Goal: Task Accomplishment & Management: Complete application form

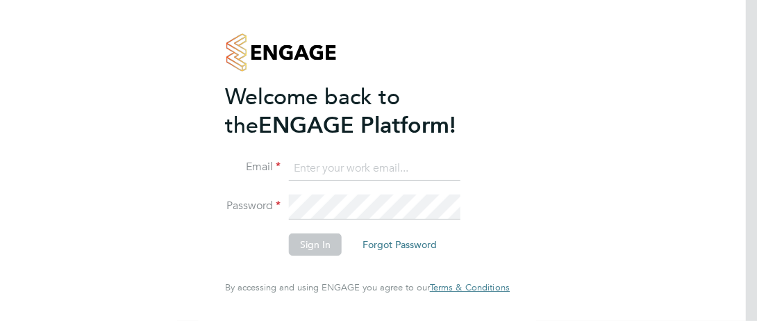
type input "[PERSON_NAME][EMAIL_ADDRESS][DOMAIN_NAME]"
click at [320, 247] on button "Sign In" at bounding box center [315, 244] width 53 height 22
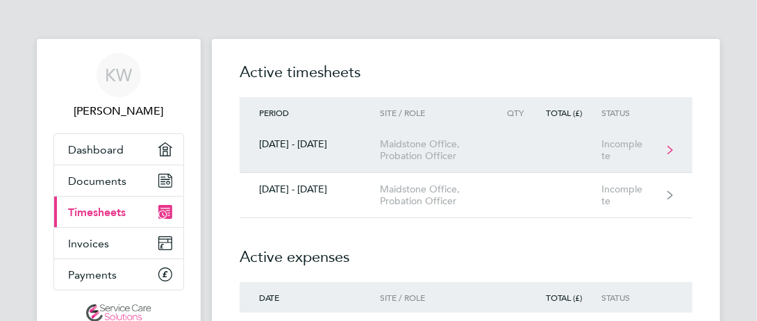
click at [412, 154] on div "Maidstone Office, Probation Officer" at bounding box center [439, 150] width 118 height 24
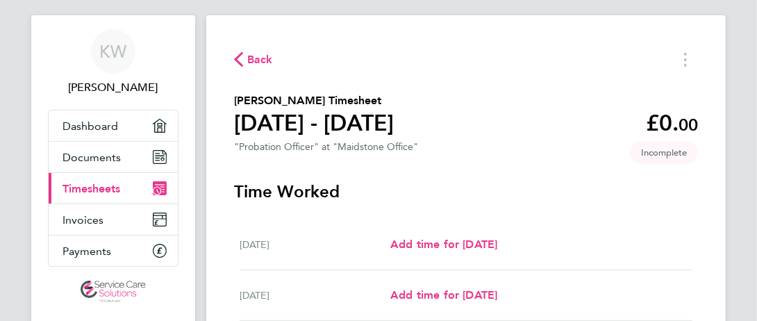
scroll to position [25, 0]
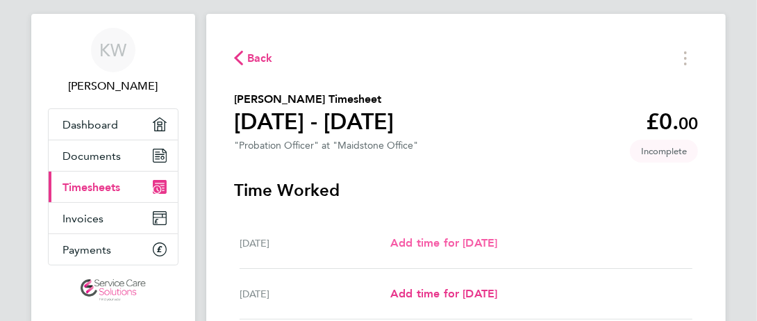
click at [410, 241] on span "Add time for Mon 15 Sep" at bounding box center [443, 242] width 107 height 13
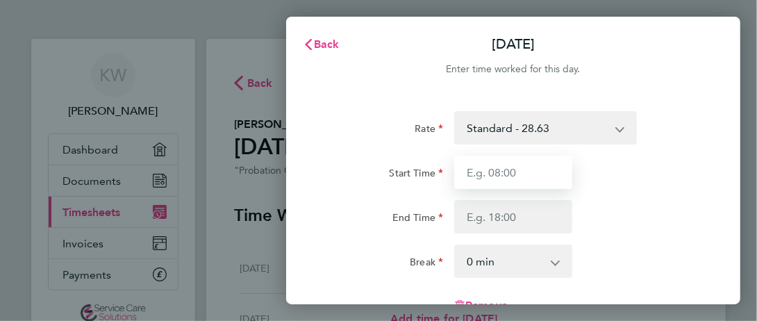
click at [477, 181] on input "Start Time" at bounding box center [513, 172] width 118 height 33
type input "08:00"
click at [513, 174] on input "08:00" at bounding box center [513, 172] width 118 height 33
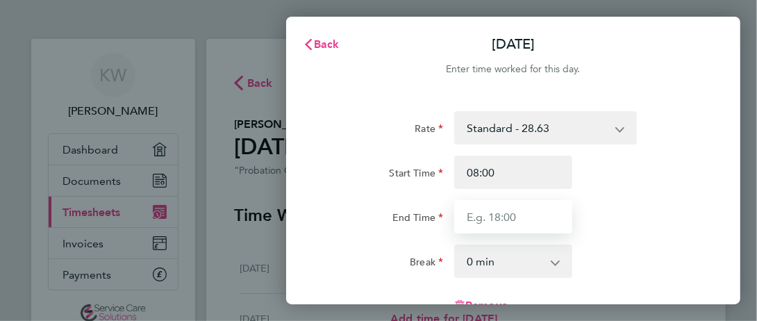
click at [501, 215] on input "End Time" at bounding box center [513, 216] width 118 height 33
type input "17:30"
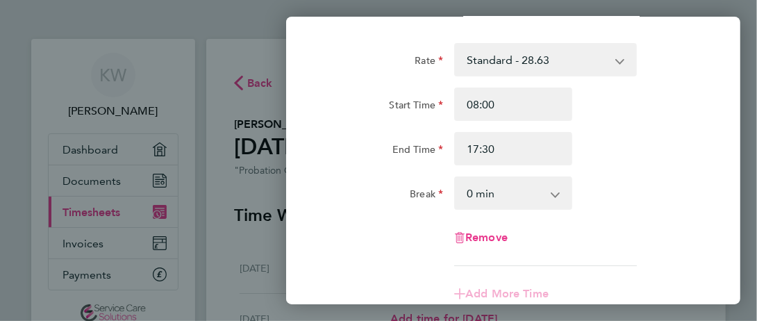
click at [550, 197] on select "0 min 15 min 30 min 45 min 60 min 75 min 90 min" at bounding box center [505, 193] width 99 height 31
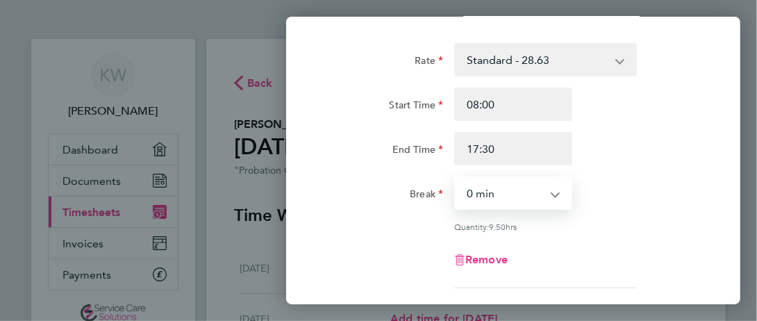
select select "30"
click at [456, 178] on select "0 min 15 min 30 min 45 min 60 min 75 min 90 min" at bounding box center [505, 193] width 99 height 31
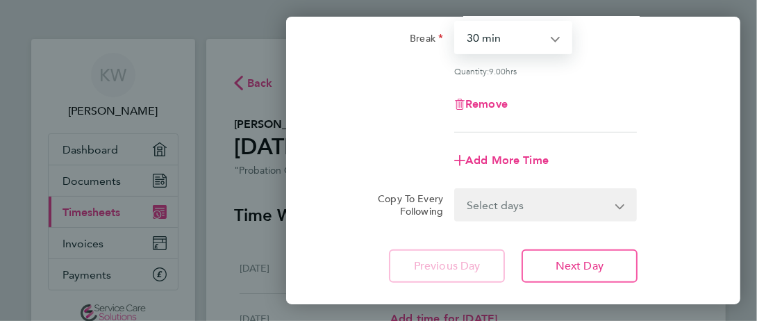
scroll to position [231, 0]
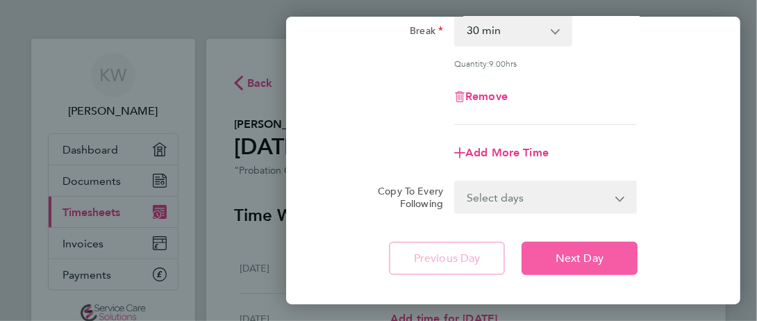
click at [564, 261] on span "Next Day" at bounding box center [580, 259] width 48 height 14
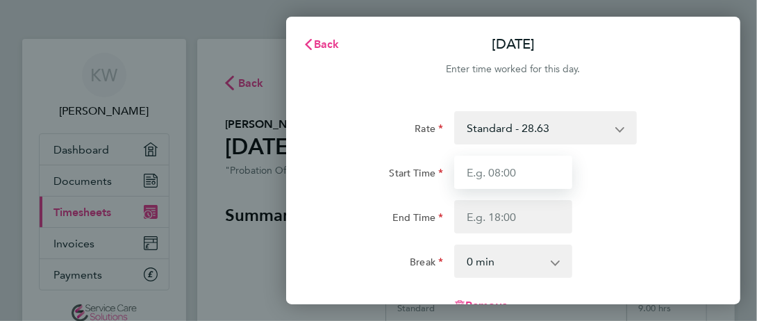
click at [545, 174] on input "Start Time" at bounding box center [513, 172] width 118 height 33
type input "08:00"
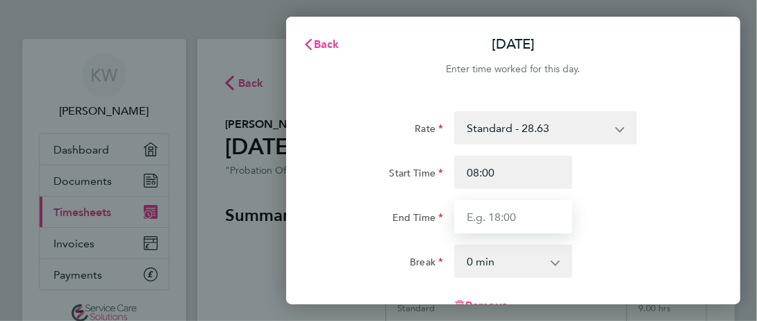
type input "17:30"
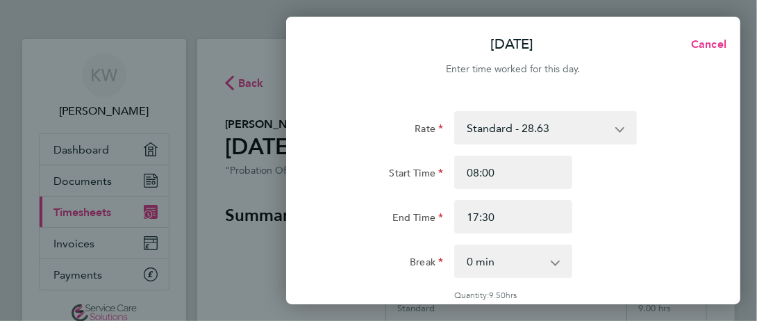
click at [525, 246] on select "0 min 15 min 30 min 45 min 60 min 75 min 90 min" at bounding box center [505, 261] width 99 height 31
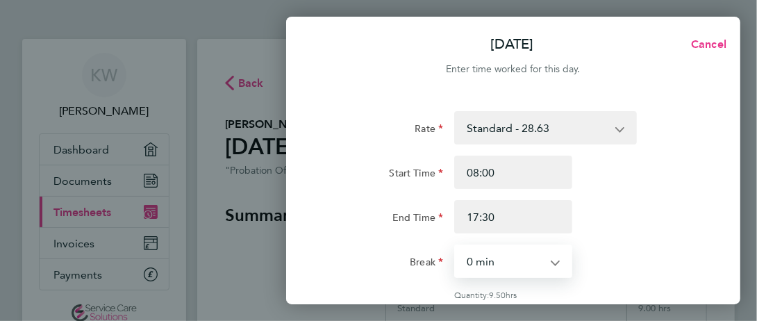
select select "30"
click at [456, 246] on select "0 min 15 min 30 min 45 min 60 min 75 min 90 min" at bounding box center [505, 261] width 99 height 31
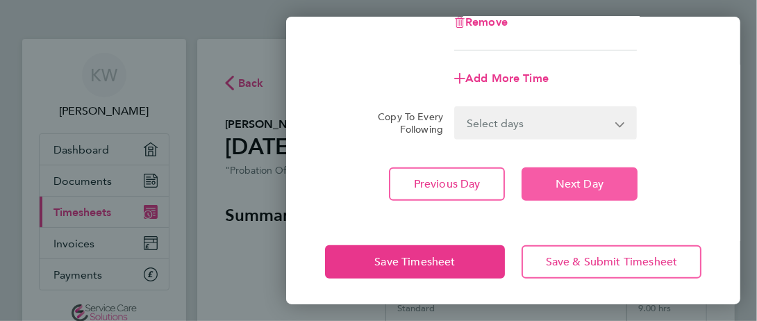
click at [599, 188] on span "Next Day" at bounding box center [580, 184] width 48 height 14
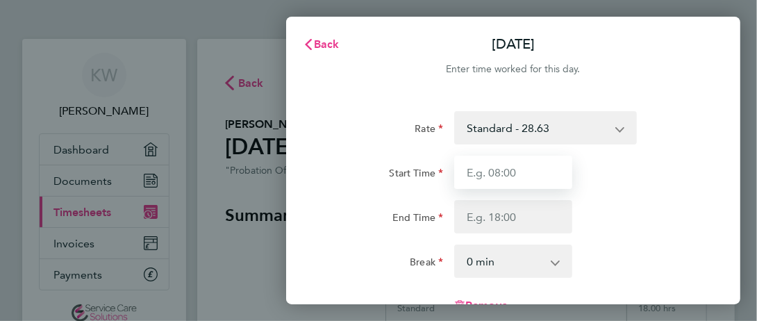
click at [543, 159] on input "Start Time" at bounding box center [513, 172] width 118 height 33
type input "09:00"
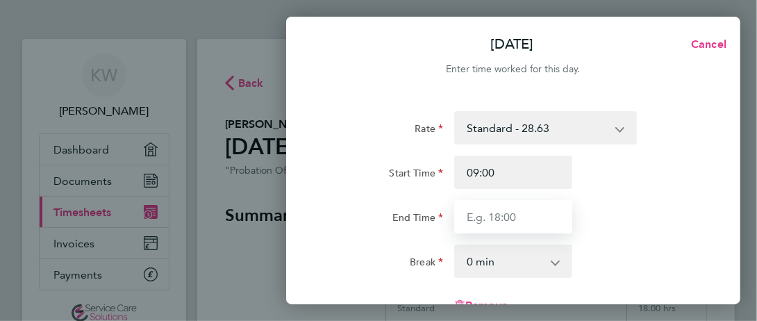
click at [523, 222] on input "End Time" at bounding box center [513, 216] width 118 height 33
type input "17:30"
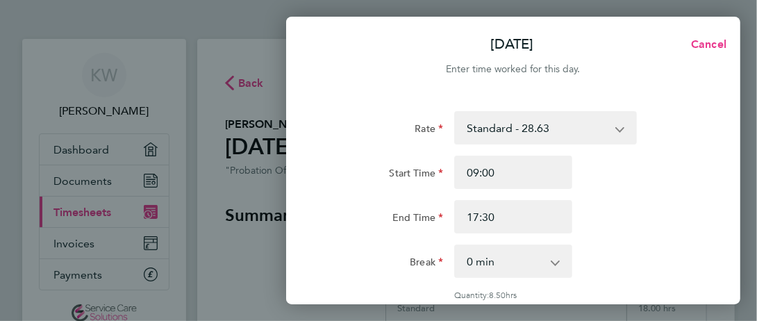
click at [540, 253] on select "0 min 15 min 30 min 45 min 60 min 75 min 90 min" at bounding box center [505, 261] width 99 height 31
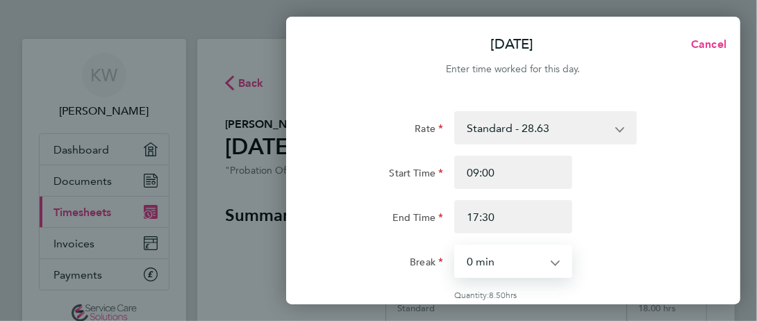
select select "30"
click at [456, 246] on select "0 min 15 min 30 min 45 min 60 min 75 min 90 min" at bounding box center [505, 261] width 99 height 31
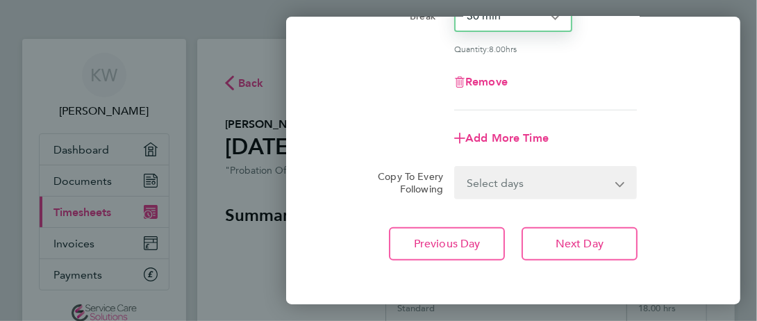
scroll to position [279, 0]
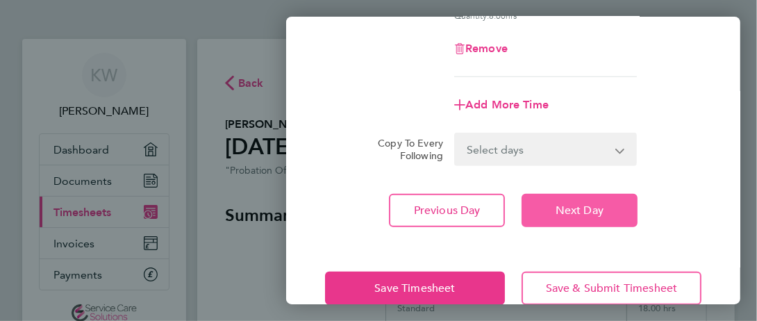
click at [577, 204] on span "Next Day" at bounding box center [580, 211] width 48 height 14
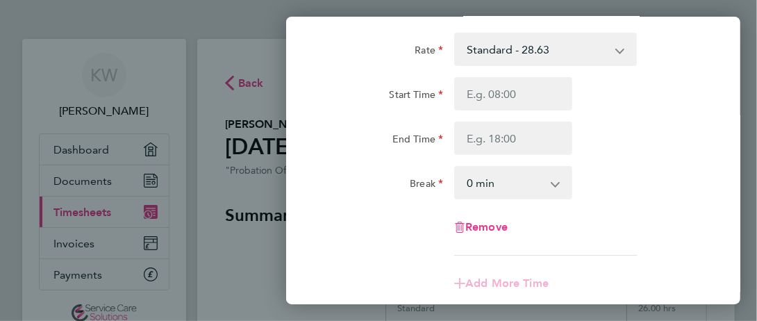
scroll to position [65, 0]
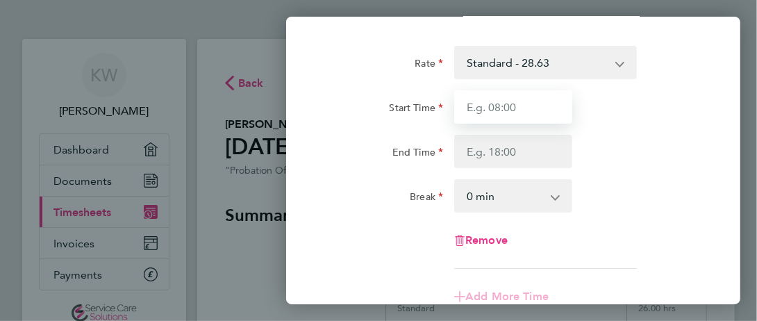
click at [546, 104] on input "Start Time" at bounding box center [513, 106] width 118 height 33
type input "09:00"
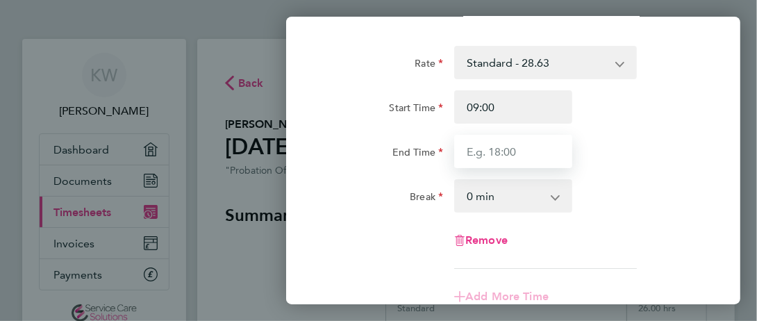
click at [508, 145] on input "End Time" at bounding box center [513, 151] width 118 height 33
type input "17:30"
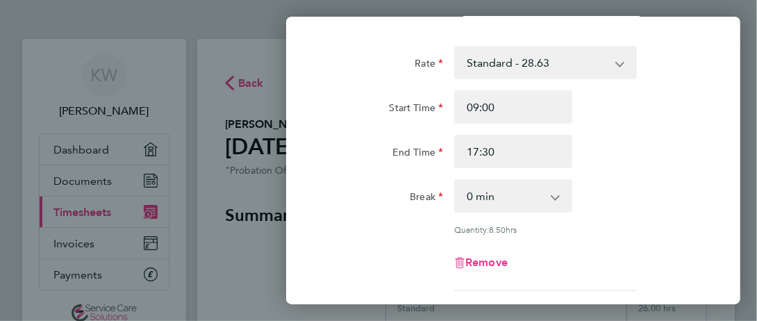
click at [495, 214] on div "Rate Standard - 28.63 Start Time 09:00 End Time 17:30 Break 0 min 15 min 30 min…" at bounding box center [513, 168] width 377 height 245
click at [509, 181] on select "0 min 15 min 30 min 45 min 60 min 75 min 90 min" at bounding box center [505, 196] width 99 height 31
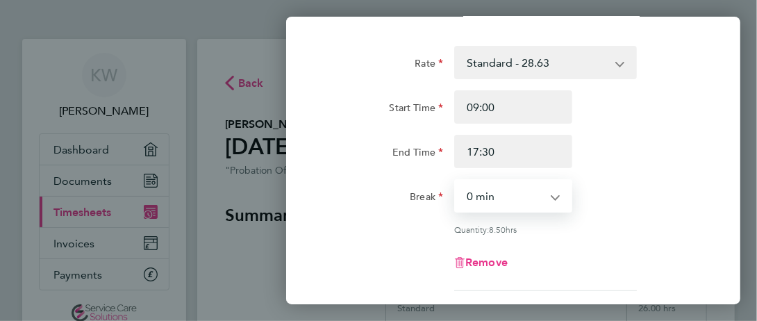
select select "30"
click at [456, 181] on select "0 min 15 min 30 min 45 min 60 min 75 min 90 min" at bounding box center [505, 196] width 99 height 31
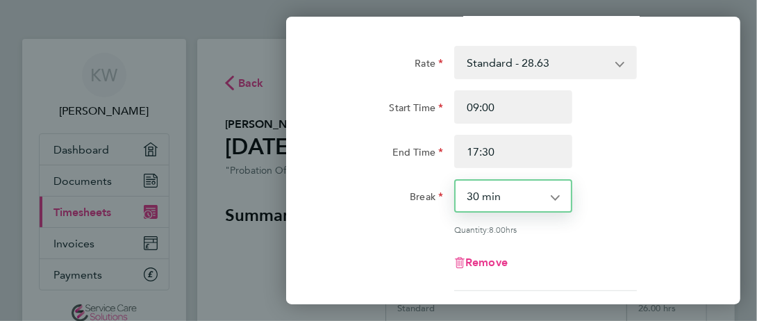
scroll to position [306, 0]
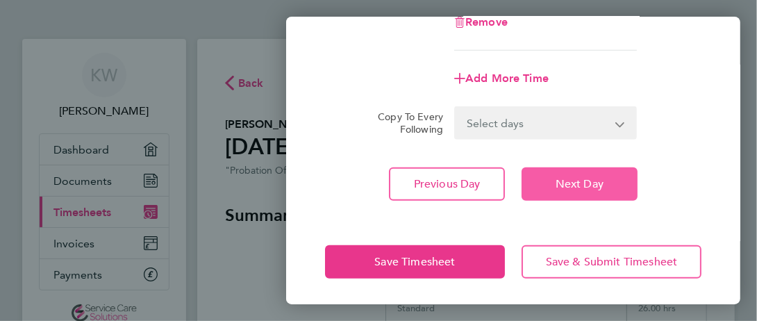
click at [595, 188] on span "Next Day" at bounding box center [580, 184] width 48 height 14
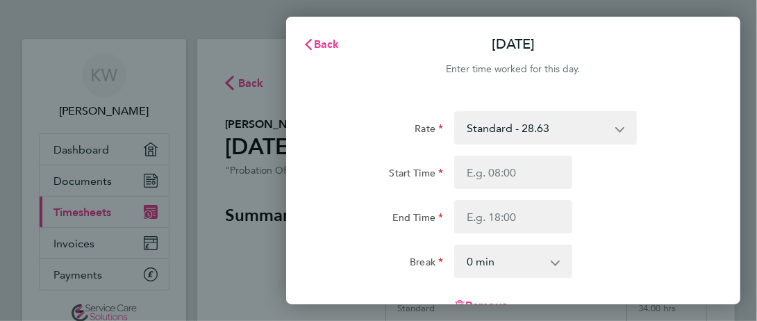
scroll to position [1, 0]
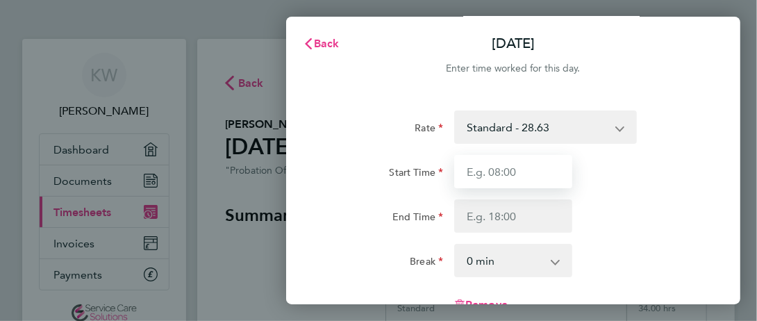
click at [557, 174] on input "Start Time" at bounding box center [513, 171] width 118 height 33
type input "09:00"
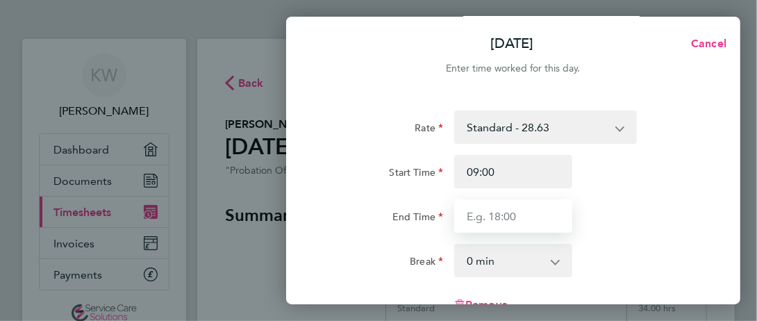
click at [498, 209] on input "End Time" at bounding box center [513, 215] width 118 height 33
type input "17:30"
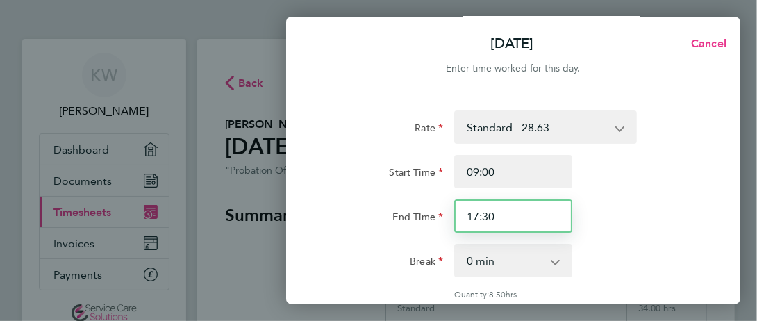
scroll to position [99, 0]
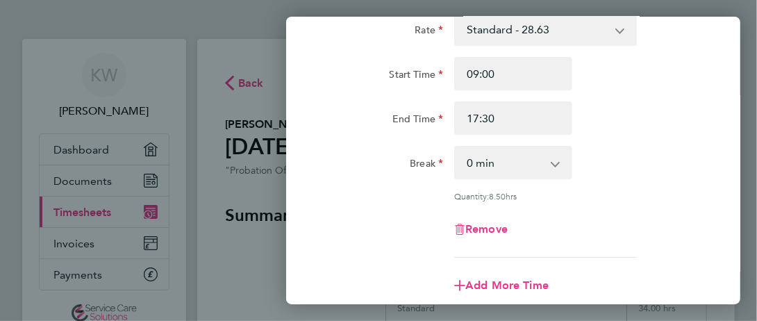
click at [546, 170] on select "0 min 15 min 30 min 45 min 60 min 75 min 90 min" at bounding box center [505, 162] width 99 height 31
select select "30"
click at [456, 147] on select "0 min 15 min 30 min 45 min 60 min 75 min 90 min" at bounding box center [505, 162] width 99 height 31
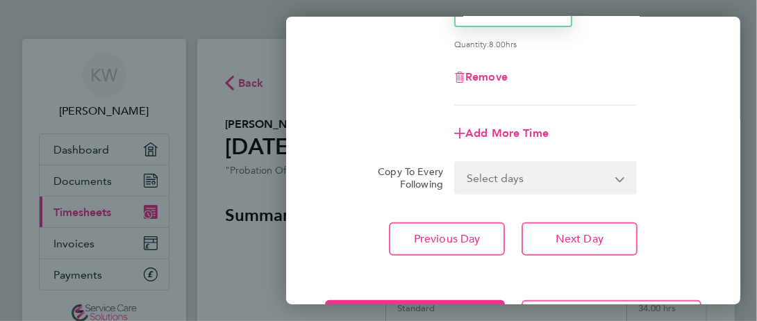
scroll to position [257, 0]
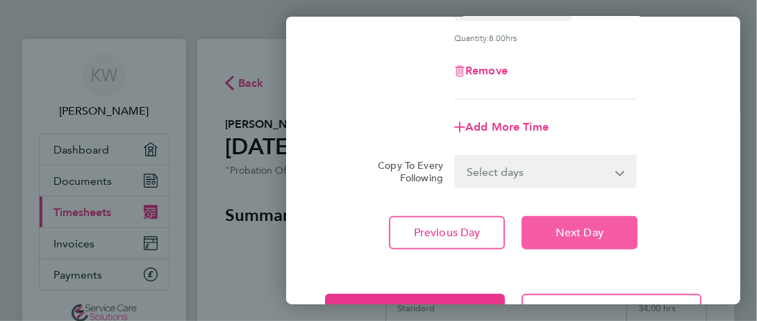
click at [590, 226] on span "Next Day" at bounding box center [580, 233] width 48 height 14
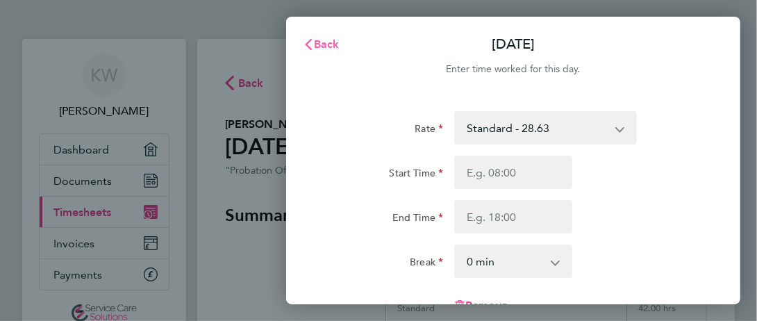
click at [324, 36] on button "Back" at bounding box center [321, 45] width 65 height 28
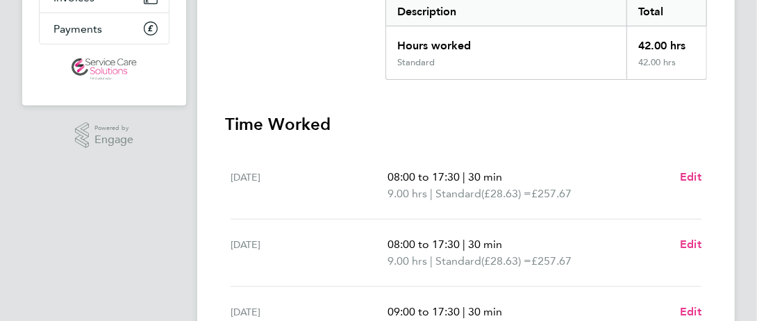
scroll to position [365, 0]
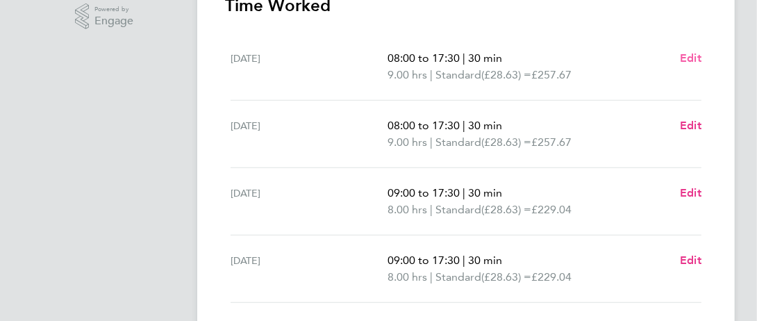
click at [695, 60] on span "Edit" at bounding box center [691, 57] width 22 height 13
select select "30"
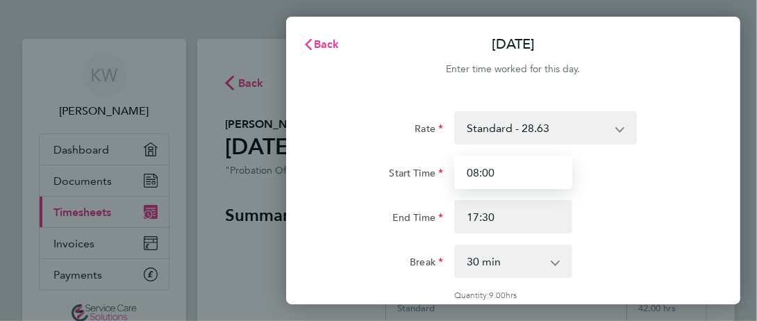
click at [539, 167] on input "08:00" at bounding box center [513, 172] width 118 height 33
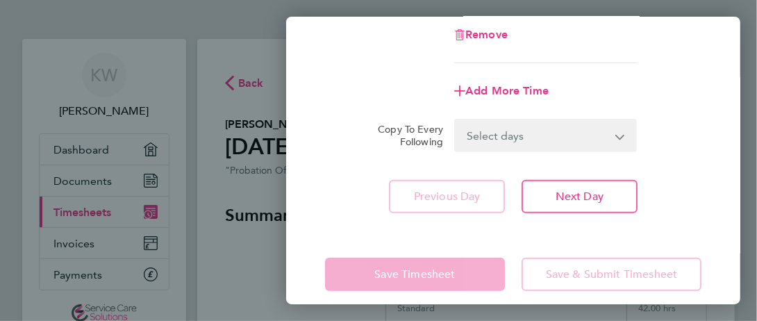
scroll to position [306, 0]
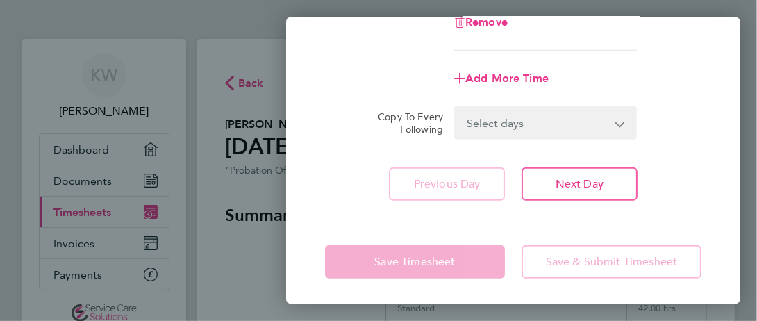
type input "08:30"
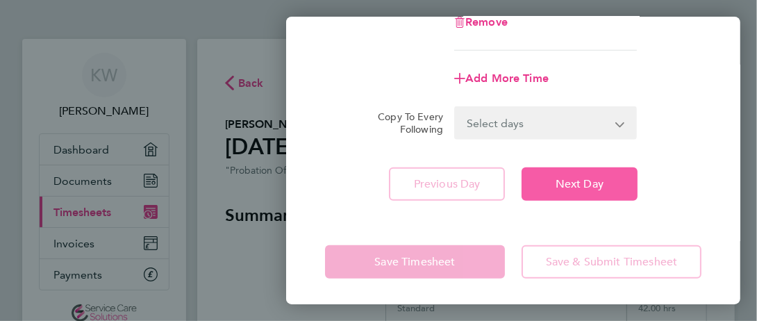
click at [596, 184] on span "Next Day" at bounding box center [580, 184] width 48 height 14
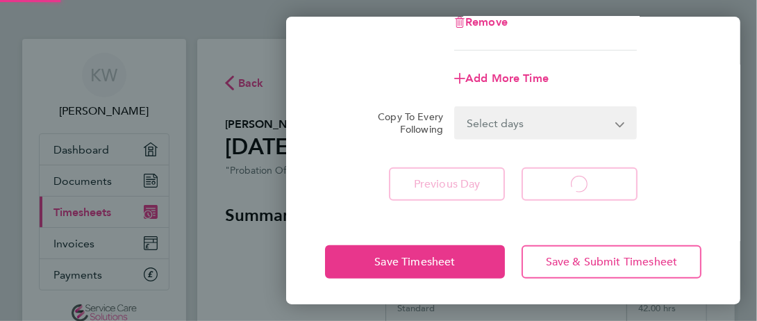
select select "30"
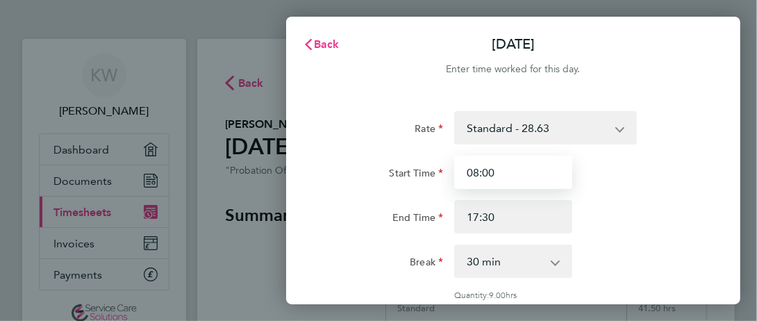
click at [508, 170] on input "08:00" at bounding box center [513, 172] width 118 height 33
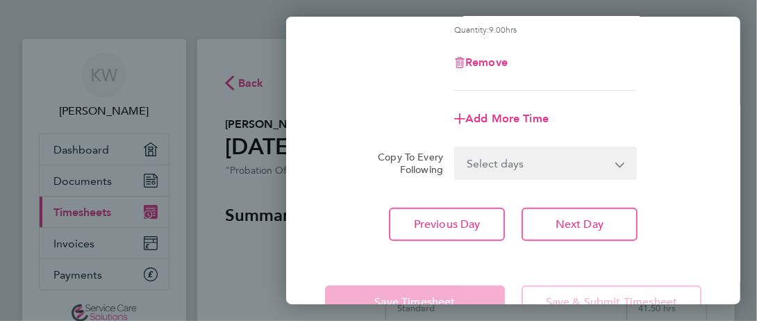
scroll to position [287, 0]
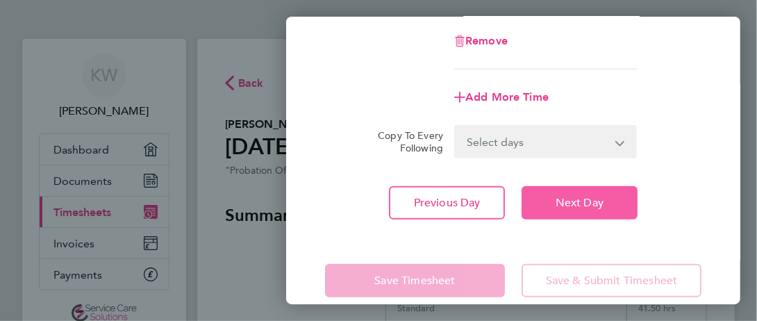
type input "08:30"
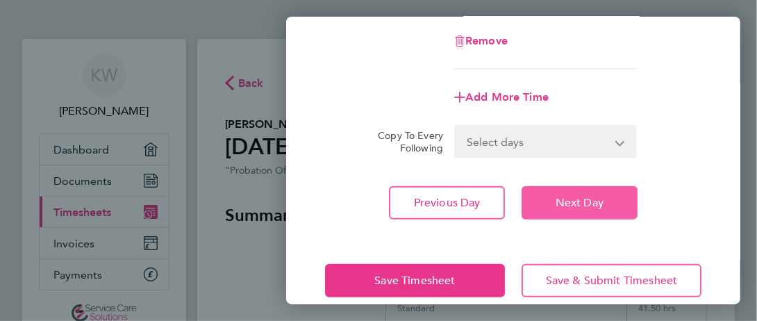
click at [605, 204] on button "Next Day" at bounding box center [580, 202] width 116 height 33
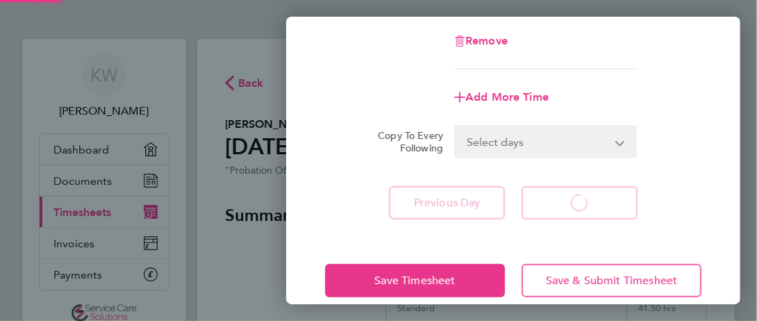
select select "30"
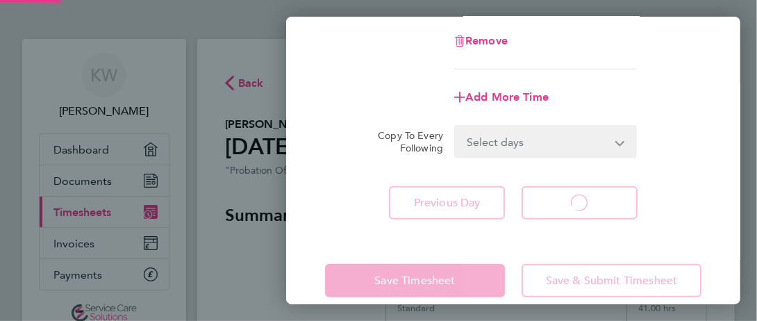
select select "30"
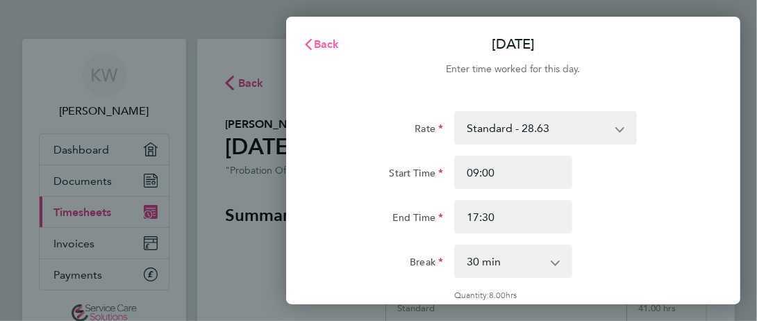
click at [336, 43] on span "Back" at bounding box center [327, 44] width 26 height 13
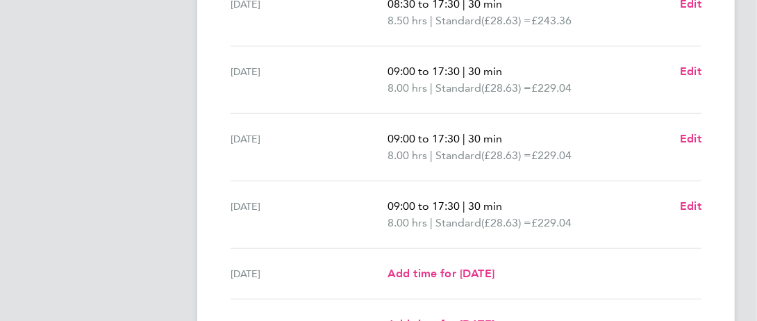
scroll to position [484, 0]
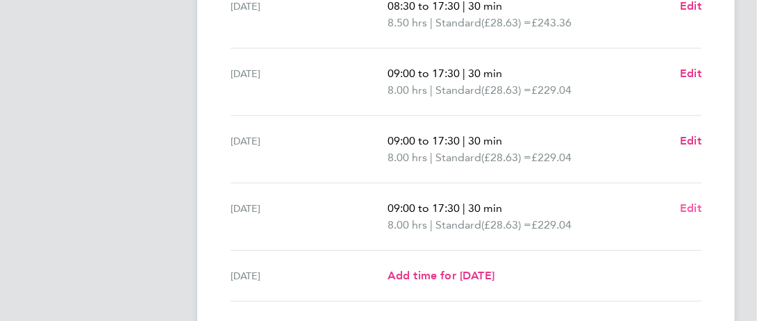
click at [687, 211] on span "Edit" at bounding box center [691, 208] width 22 height 13
select select "30"
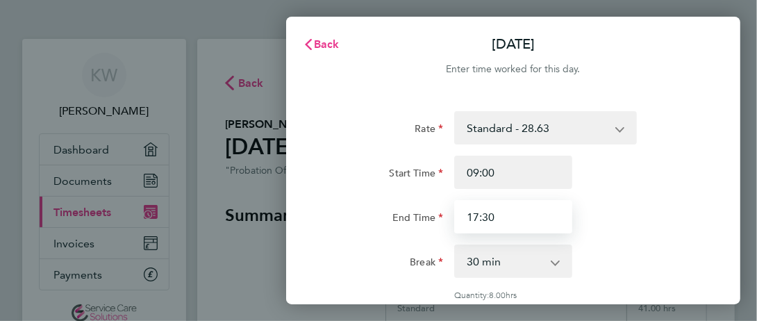
click at [523, 209] on input "17:30" at bounding box center [513, 216] width 118 height 33
type input "17:00"
click at [654, 211] on div "End Time 17:00" at bounding box center [514, 216] width 388 height 33
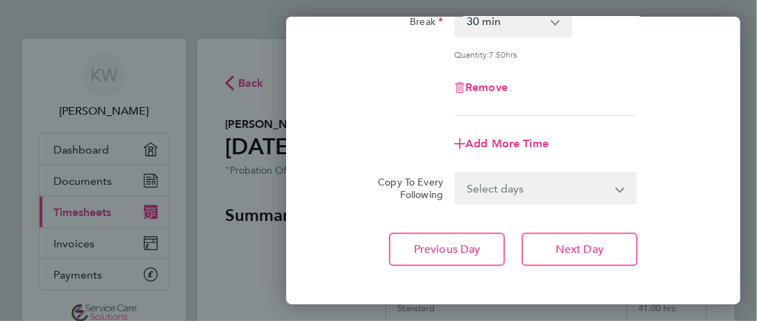
scroll to position [262, 0]
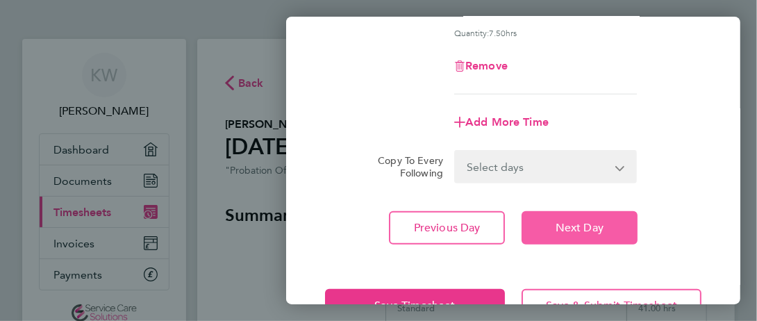
click at [609, 216] on button "Next Day" at bounding box center [580, 227] width 116 height 33
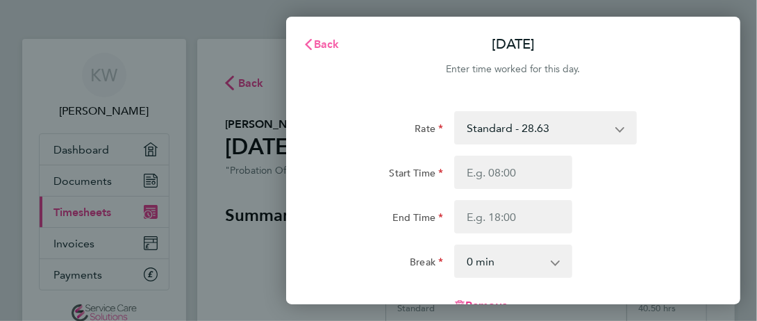
click at [329, 38] on span "Back" at bounding box center [327, 44] width 26 height 13
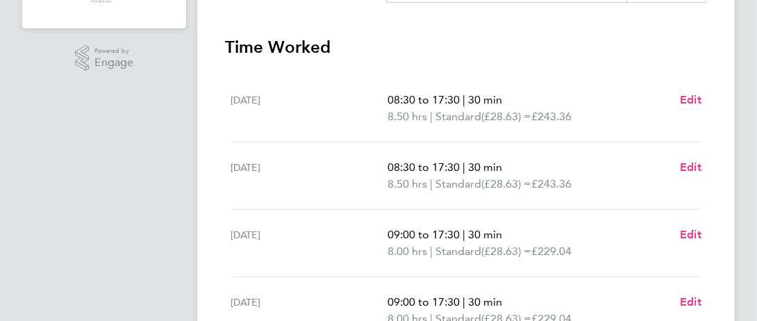
scroll to position [322, 0]
click at [684, 104] on span "Edit" at bounding box center [691, 100] width 22 height 13
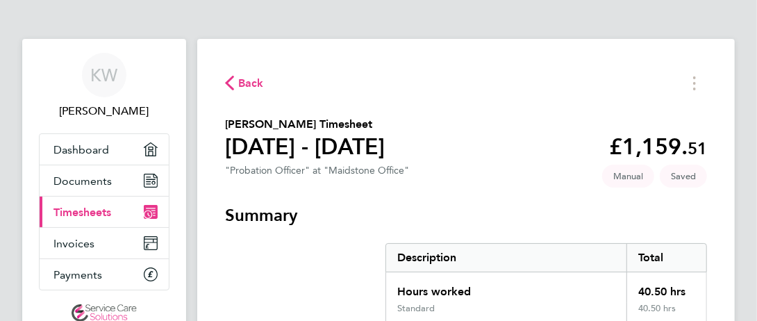
select select "30"
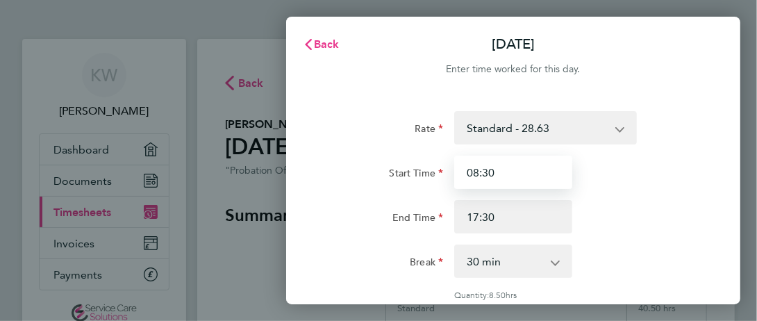
click at [522, 170] on input "08:30" at bounding box center [513, 172] width 118 height 33
type input "09:00"
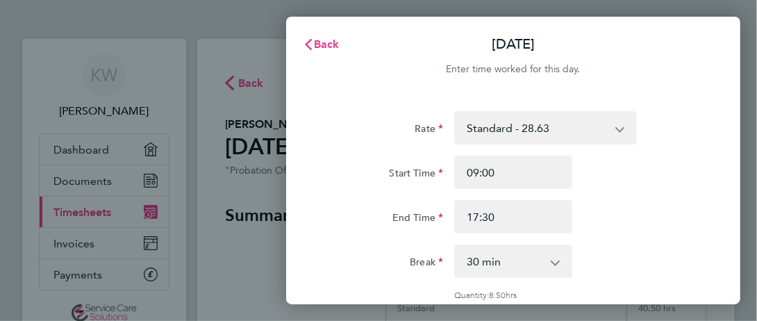
click at [609, 181] on div "Start Time 09:00" at bounding box center [514, 172] width 388 height 33
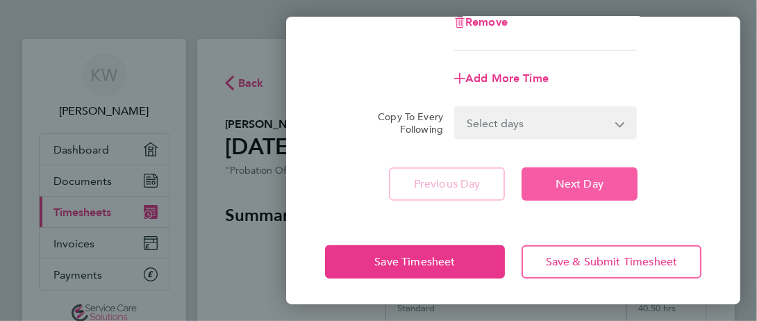
click at [605, 181] on button "Next Day" at bounding box center [580, 183] width 116 height 33
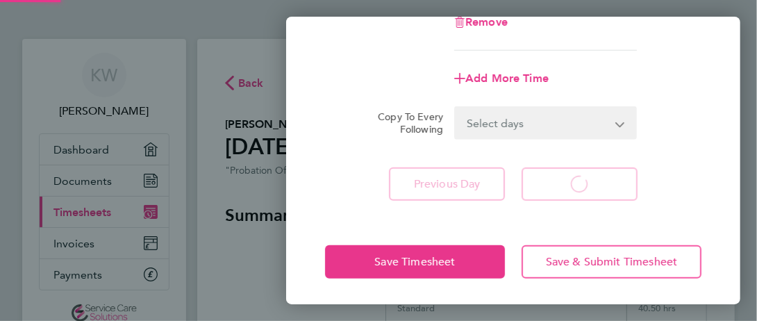
select select "30"
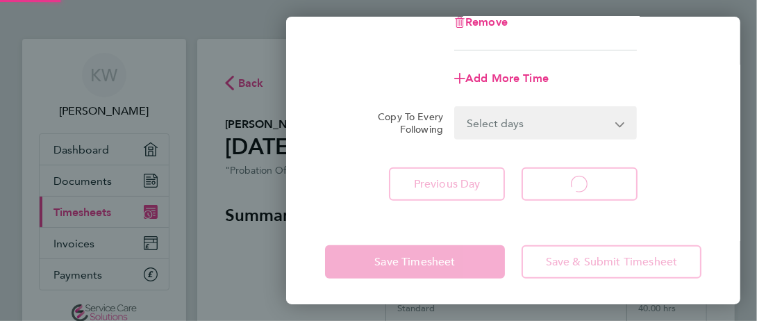
select select "30"
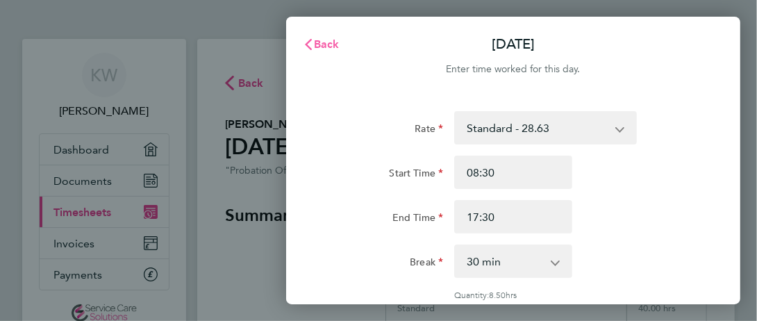
click at [313, 51] on svg-icon "button" at bounding box center [308, 44] width 11 height 13
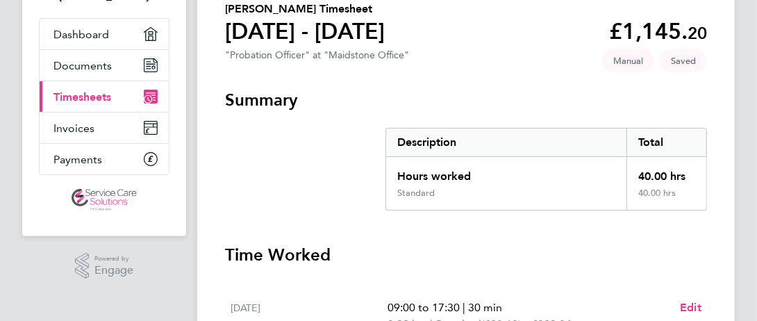
scroll to position [635, 0]
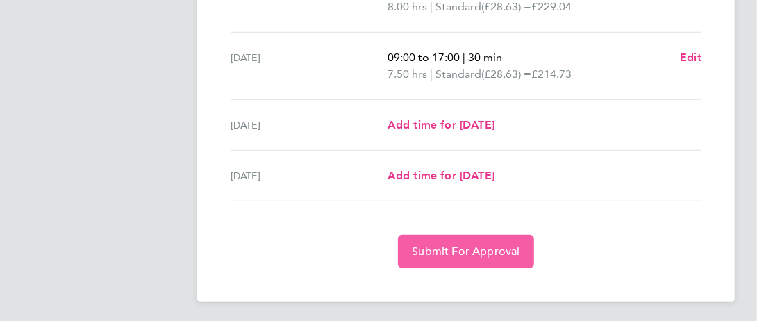
click at [476, 246] on span "Submit For Approval" at bounding box center [466, 252] width 108 height 14
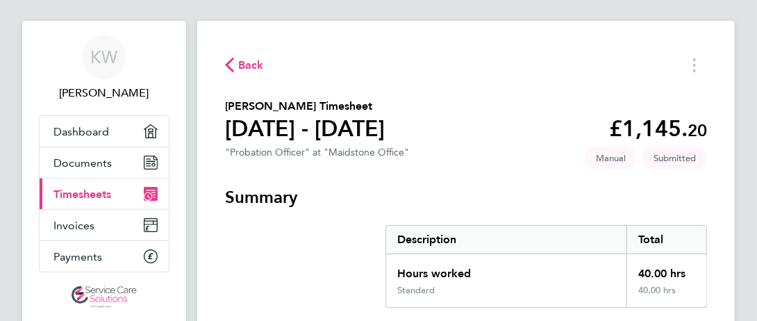
scroll to position [0, 0]
